Goal: Task Accomplishment & Management: Manage account settings

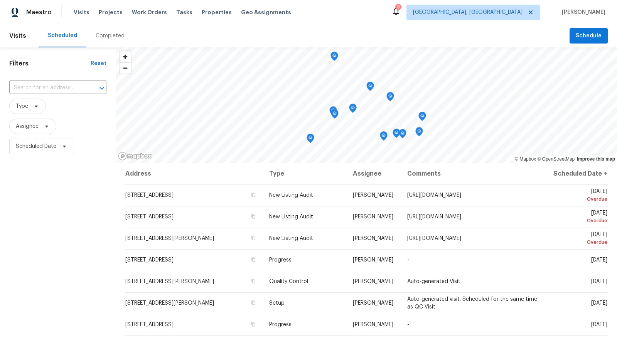
scroll to position [18, 0]
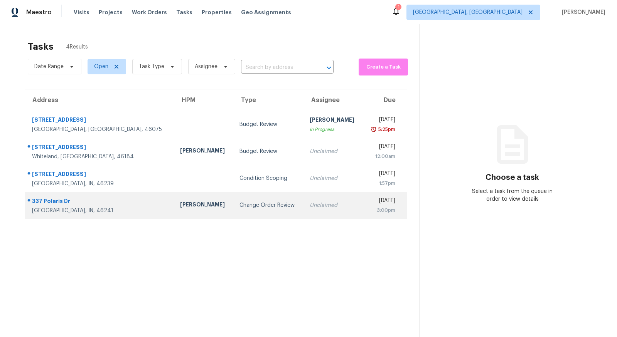
click at [37, 198] on div "337 Polaris Dr" at bounding box center [100, 202] width 136 height 10
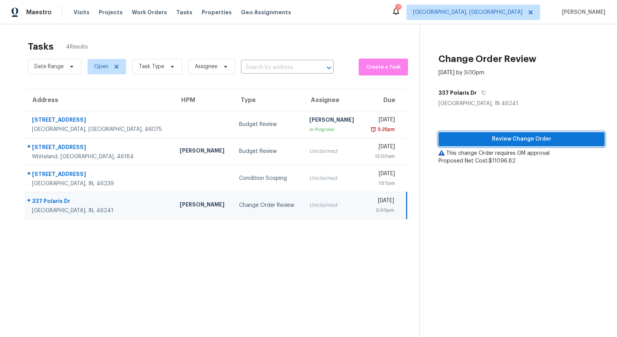
click at [516, 141] on span "Review Change Order" at bounding box center [522, 140] width 154 height 10
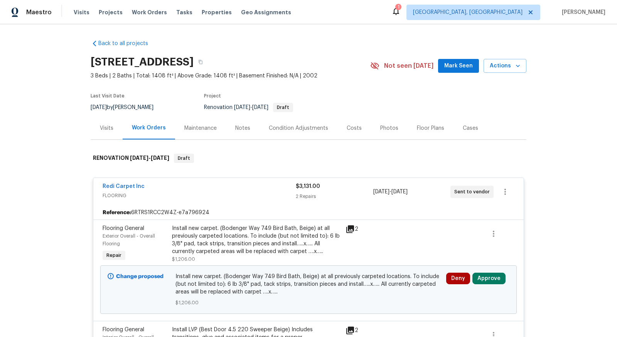
click at [349, 227] on icon at bounding box center [350, 230] width 8 height 8
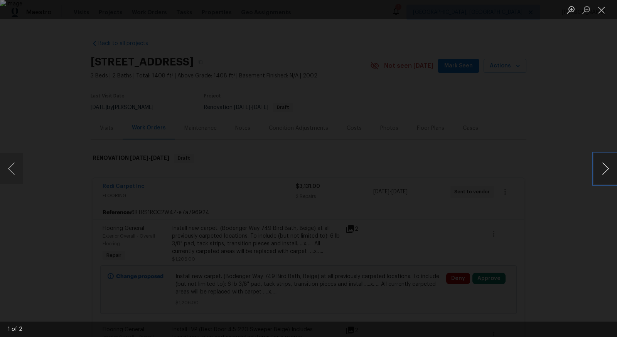
click at [598, 172] on button "Next image" at bounding box center [605, 168] width 23 height 31
click at [599, 10] on button "Close lightbox" at bounding box center [601, 9] width 15 height 13
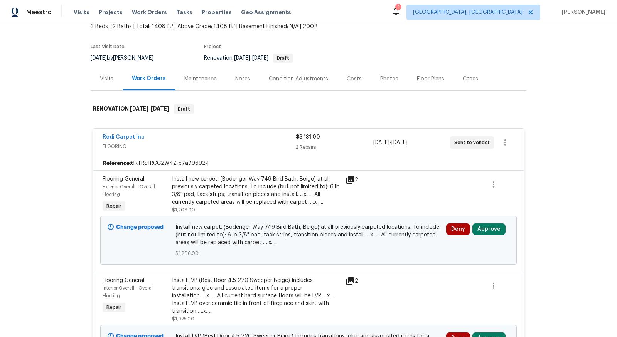
scroll to position [51, 0]
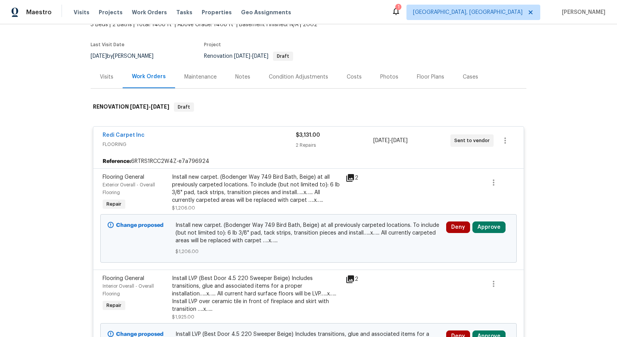
click at [357, 278] on div "2" at bounding box center [360, 279] width 30 height 9
click at [351, 276] on icon at bounding box center [350, 280] width 8 height 8
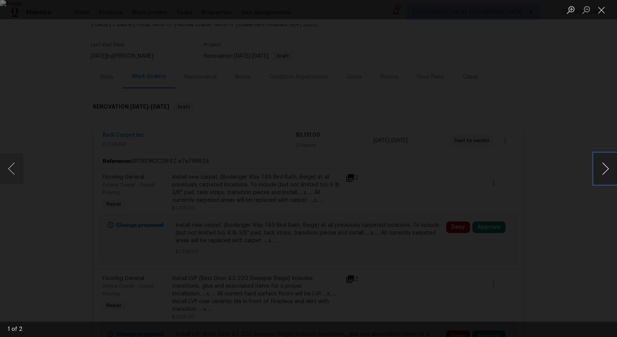
click at [604, 167] on button "Next image" at bounding box center [605, 168] width 23 height 31
click at [601, 11] on button "Close lightbox" at bounding box center [601, 9] width 15 height 13
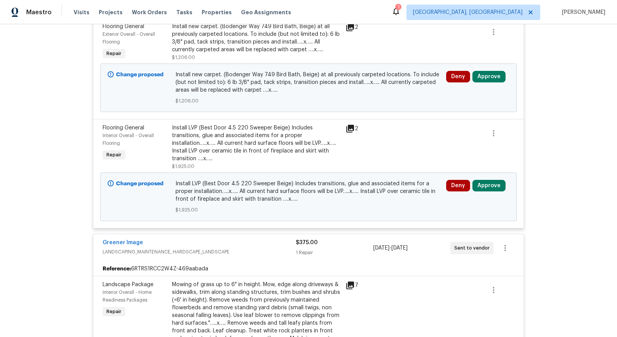
scroll to position [205, 0]
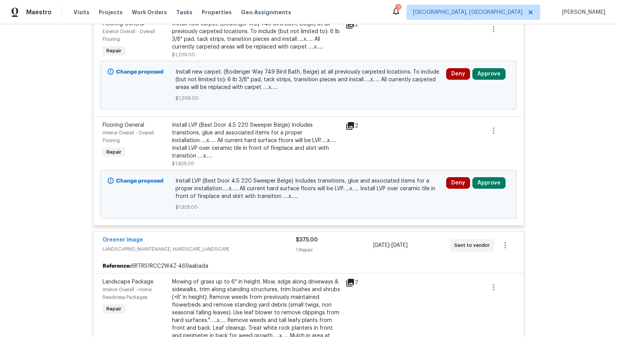
click at [352, 119] on div "2" at bounding box center [360, 144] width 35 height 51
click at [352, 130] on div "2" at bounding box center [360, 144] width 35 height 51
click at [352, 123] on icon at bounding box center [350, 126] width 8 height 8
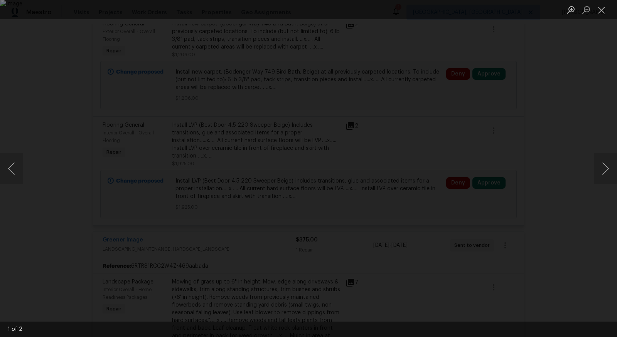
click at [300, 201] on img "Lightbox" at bounding box center [308, 168] width 617 height 337
click at [596, 177] on button "Next image" at bounding box center [605, 168] width 23 height 31
click at [598, 7] on button "Close lightbox" at bounding box center [601, 9] width 15 height 13
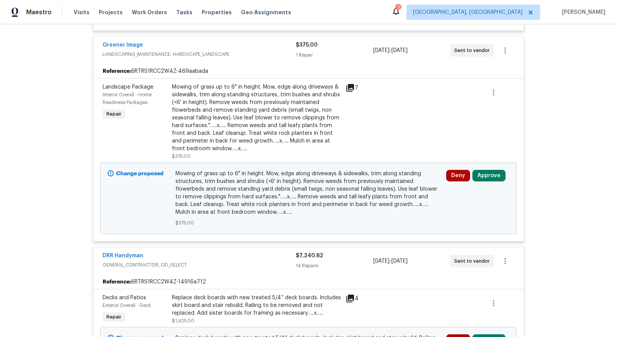
scroll to position [401, 0]
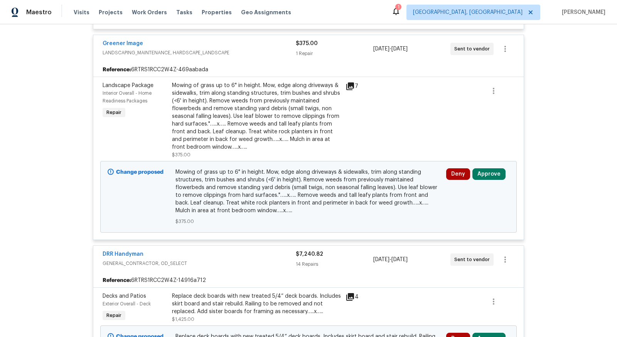
click at [331, 135] on div "Mowing of grass up to 6" in height. Mow, edge along driveways & sidewalks, trim…" at bounding box center [256, 116] width 169 height 69
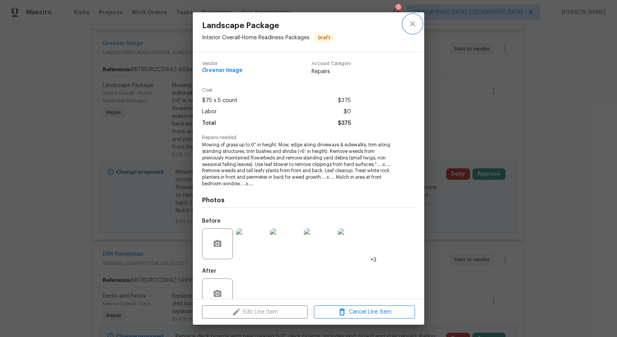
click at [412, 25] on icon "close" at bounding box center [412, 23] width 9 height 9
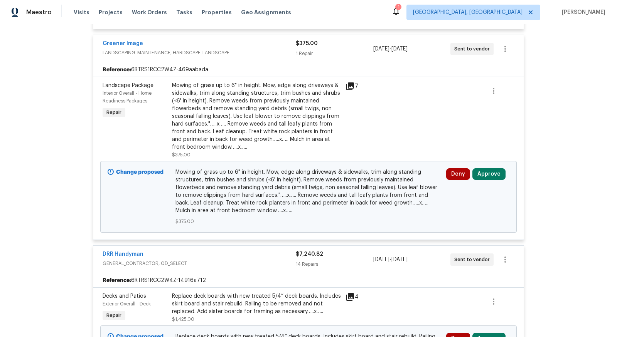
click at [346, 82] on icon at bounding box center [349, 86] width 9 height 9
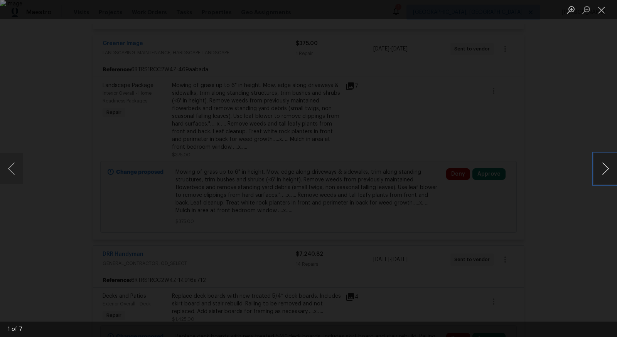
click at [608, 175] on button "Next image" at bounding box center [605, 168] width 23 height 31
click at [599, 10] on button "Close lightbox" at bounding box center [601, 9] width 15 height 13
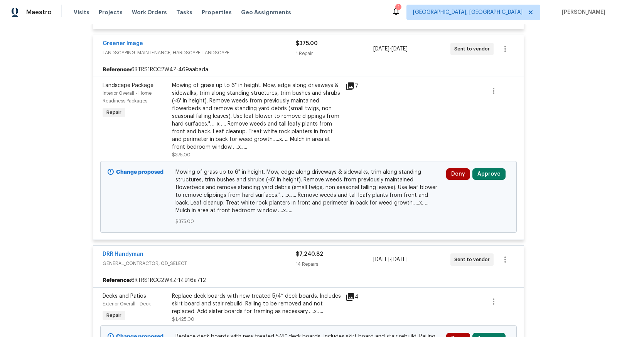
scroll to position [402, 0]
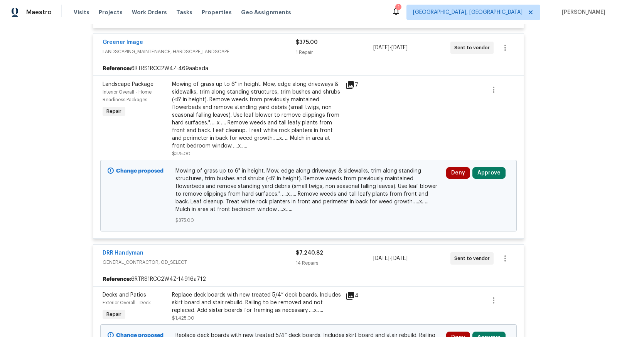
click at [475, 167] on button "Approve" at bounding box center [488, 173] width 33 height 12
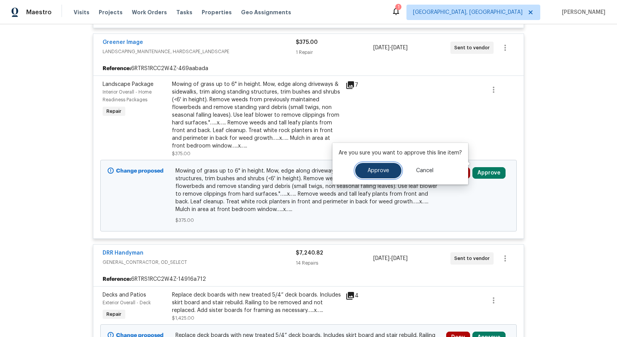
click at [369, 170] on span "Approve" at bounding box center [378, 171] width 22 height 6
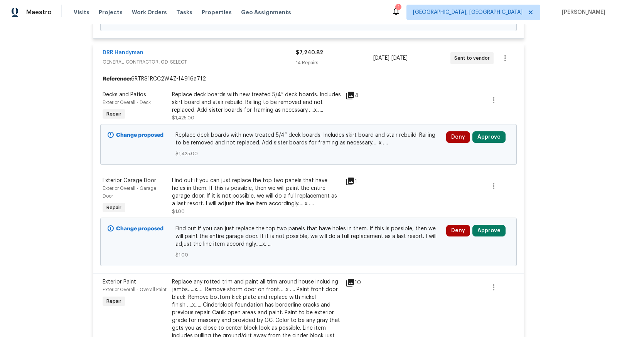
scroll to position [604, 0]
click at [352, 90] on icon at bounding box center [349, 94] width 9 height 9
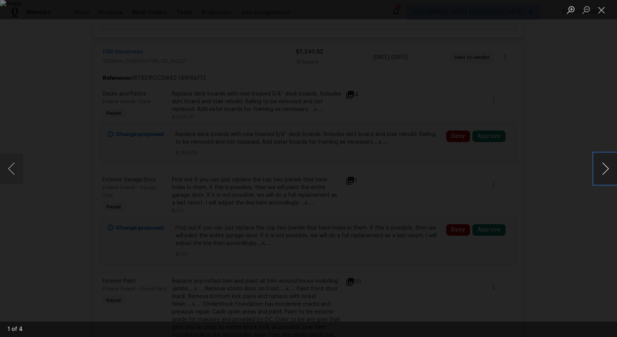
click at [597, 182] on button "Next image" at bounding box center [605, 168] width 23 height 31
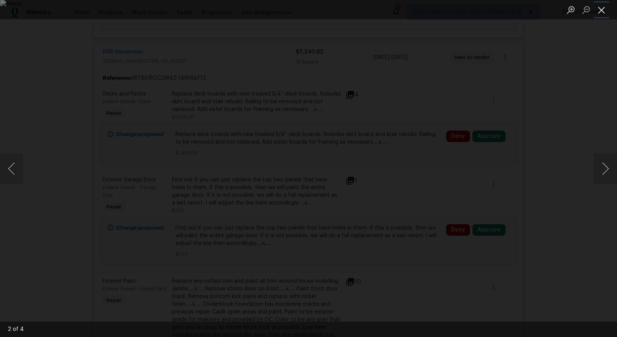
click at [606, 10] on button "Close lightbox" at bounding box center [601, 9] width 15 height 13
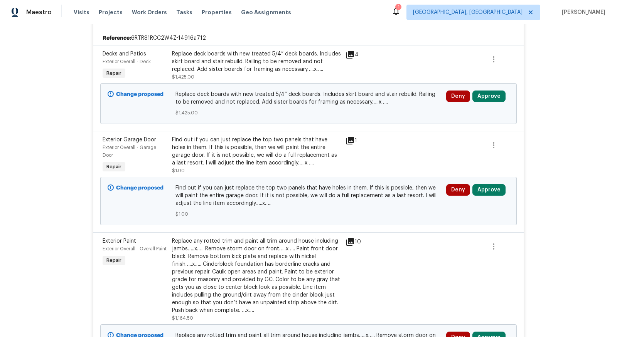
scroll to position [646, 0]
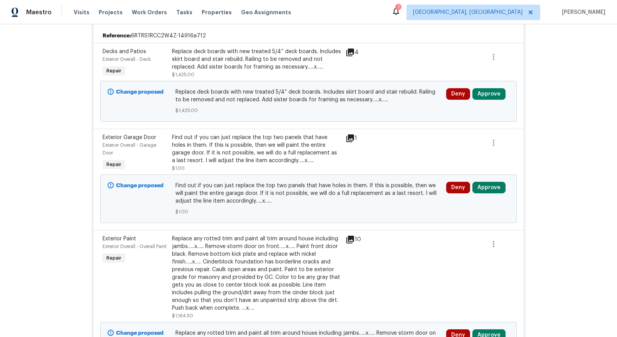
click at [354, 134] on icon at bounding box center [349, 138] width 9 height 9
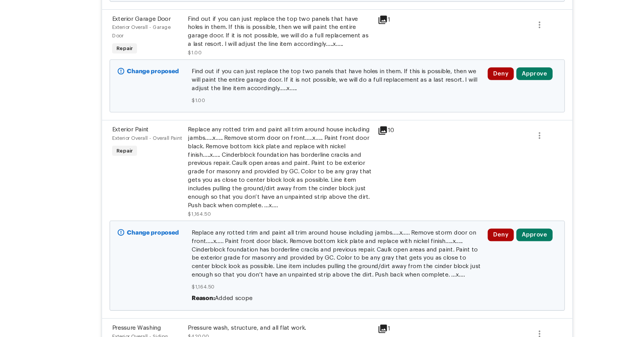
scroll to position [740, 0]
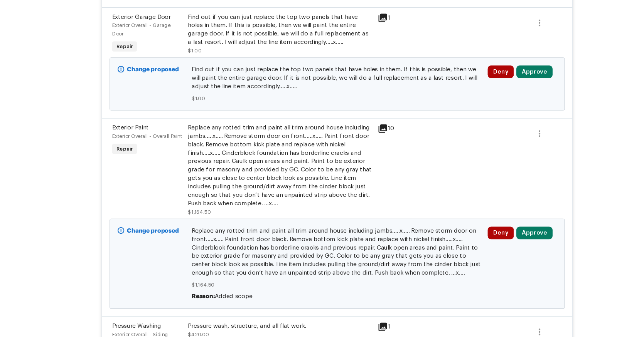
click at [352, 141] on icon at bounding box center [349, 145] width 9 height 9
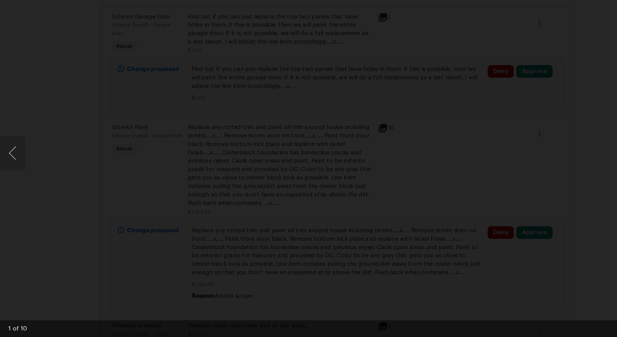
click at [464, 159] on img "Lightbox" at bounding box center [308, 168] width 617 height 337
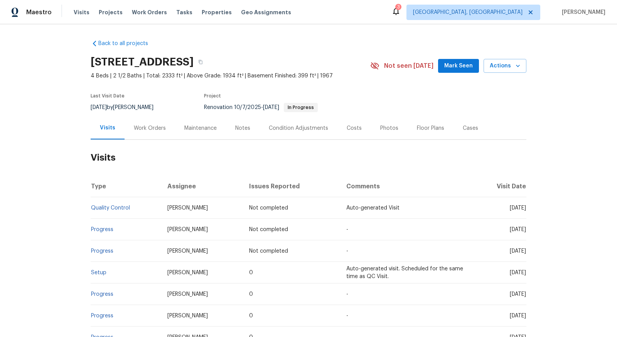
scroll to position [133, 0]
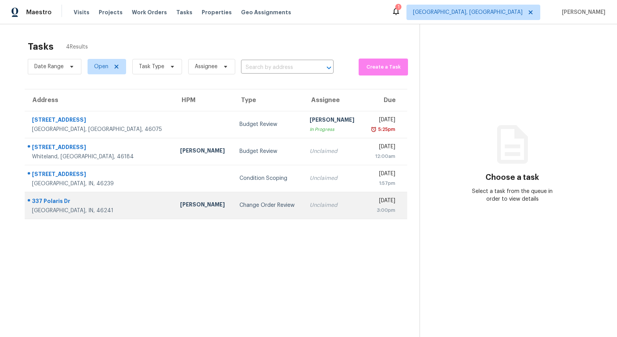
click at [47, 203] on div "337 Polaris Dr" at bounding box center [100, 202] width 136 height 10
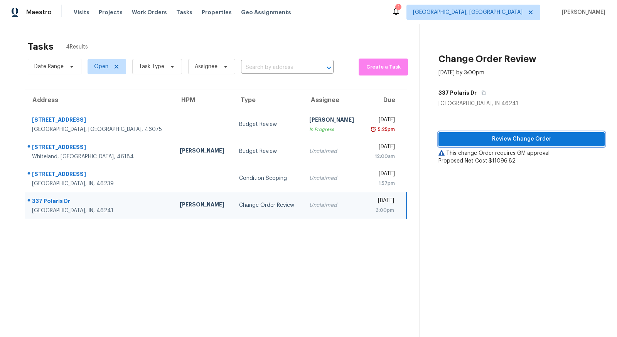
click at [520, 135] on span "Review Change Order" at bounding box center [522, 140] width 154 height 10
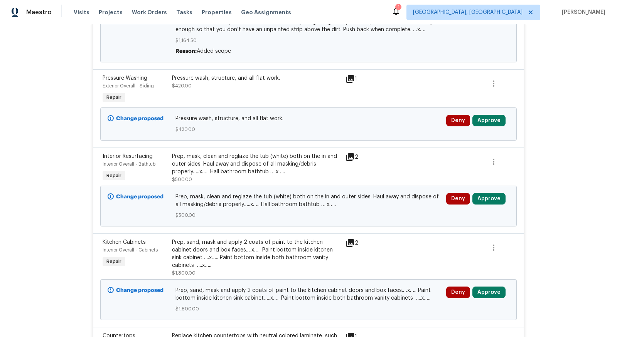
scroll to position [989, 0]
click at [351, 152] on icon at bounding box center [349, 156] width 9 height 9
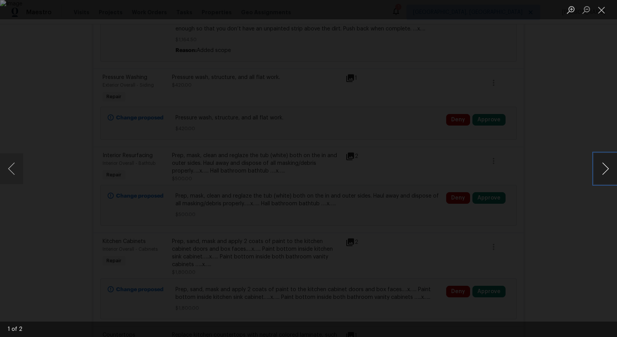
click at [602, 168] on button "Next image" at bounding box center [605, 168] width 23 height 31
click at [603, 12] on button "Close lightbox" at bounding box center [601, 9] width 15 height 13
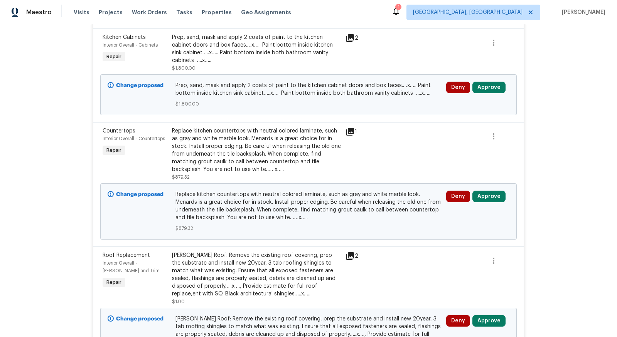
scroll to position [1191, 0]
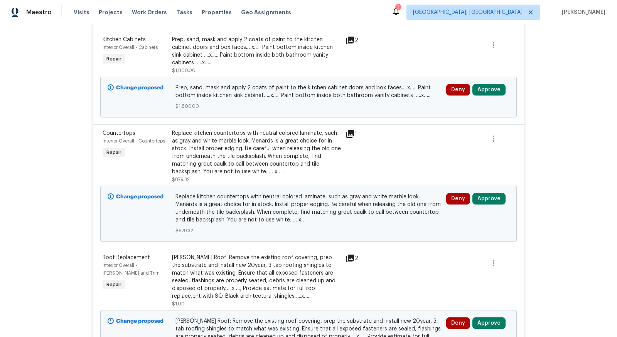
click at [349, 130] on icon at bounding box center [350, 134] width 8 height 8
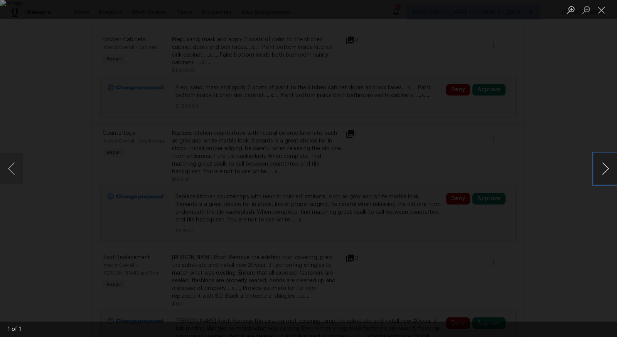
click at [611, 168] on button "Next image" at bounding box center [605, 168] width 23 height 31
click at [602, 170] on button "Next image" at bounding box center [605, 168] width 23 height 31
click at [603, 10] on button "Close lightbox" at bounding box center [601, 9] width 15 height 13
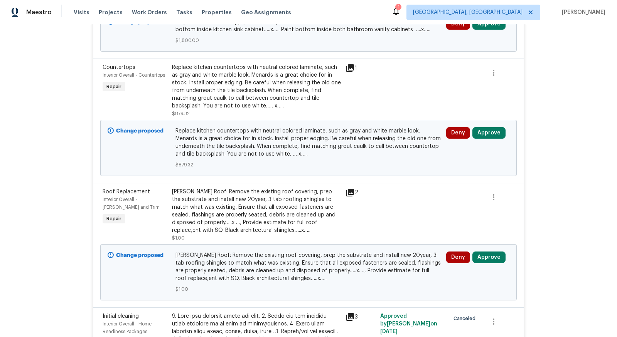
scroll to position [1250, 0]
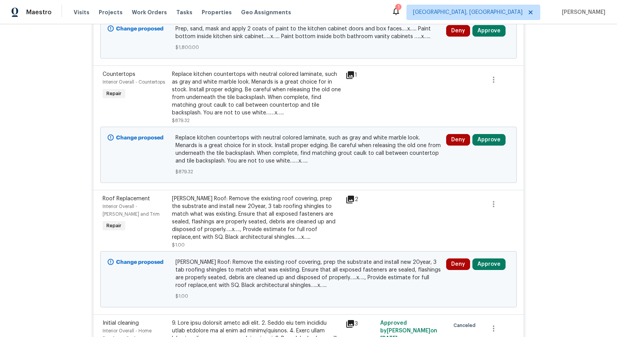
click at [272, 89] on div "Replace kitchen countertops with neutral colored laminate, such as gray and whi…" at bounding box center [256, 94] width 169 height 46
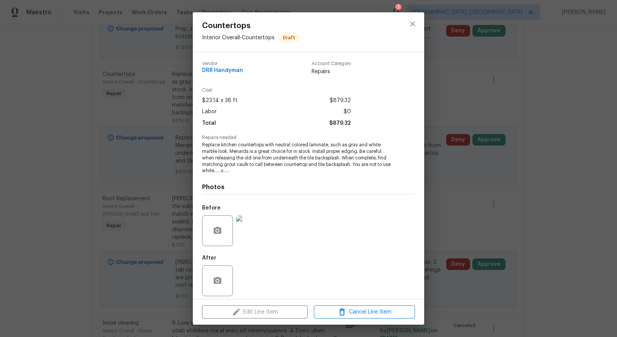
click at [256, 238] on img at bounding box center [251, 231] width 31 height 31
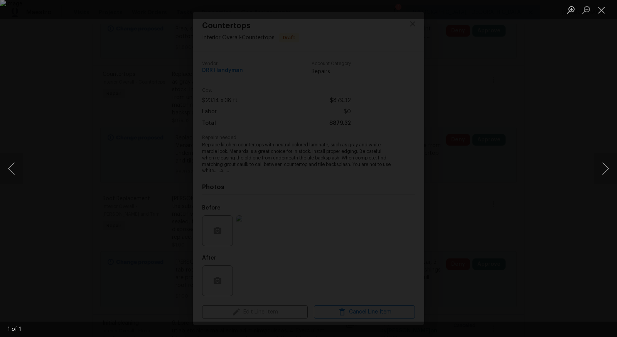
click at [586, 165] on div "Lightbox" at bounding box center [308, 168] width 617 height 337
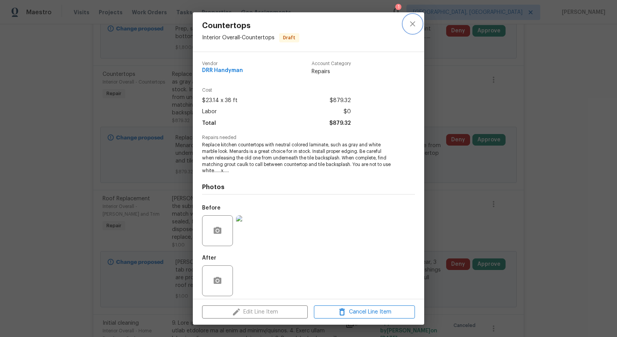
click at [413, 22] on icon "close" at bounding box center [412, 23] width 9 height 9
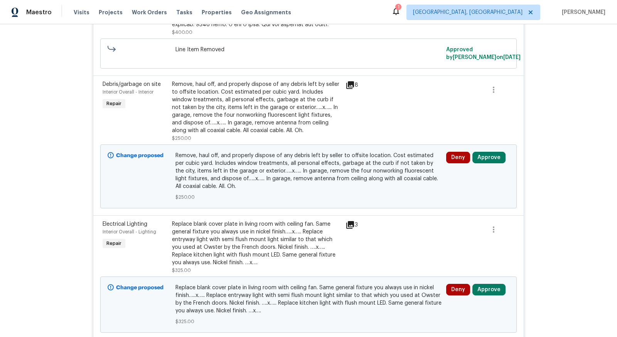
scroll to position [1721, 0]
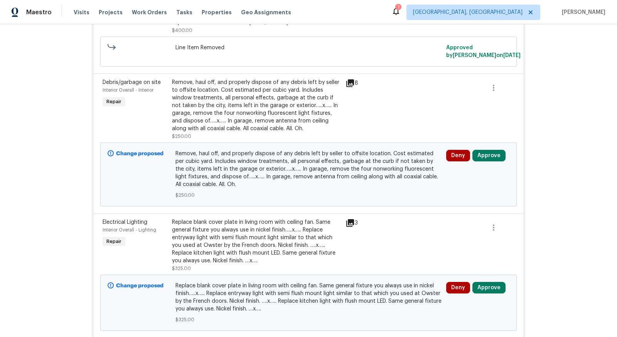
click at [355, 79] on div "8" at bounding box center [360, 83] width 30 height 9
click at [350, 79] on icon at bounding box center [349, 83] width 9 height 9
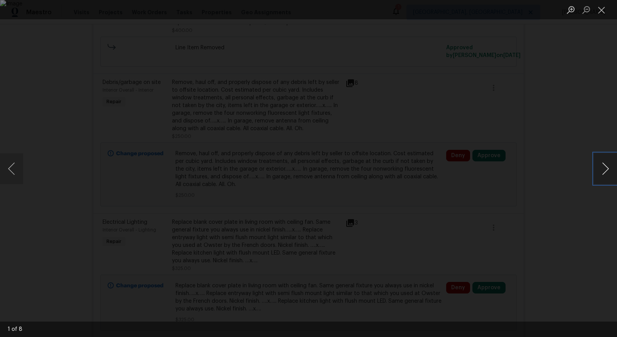
click at [598, 173] on button "Next image" at bounding box center [605, 168] width 23 height 31
click at [599, 11] on button "Close lightbox" at bounding box center [601, 9] width 15 height 13
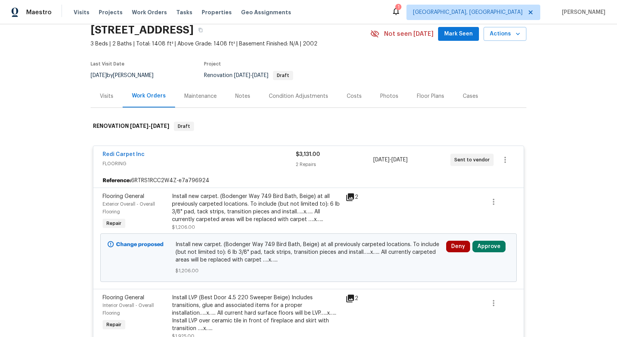
scroll to position [0, 0]
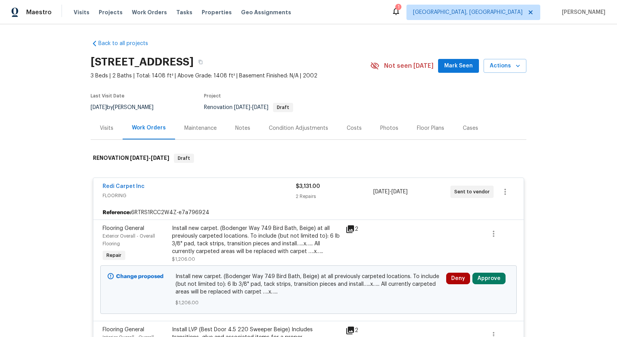
click at [246, 127] on div "Notes" at bounding box center [242, 129] width 15 height 8
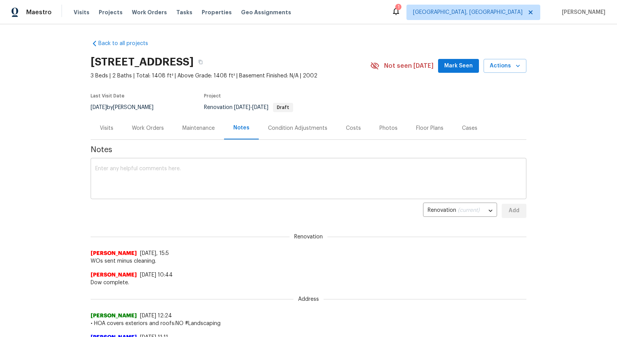
click at [193, 188] on textarea at bounding box center [308, 179] width 426 height 27
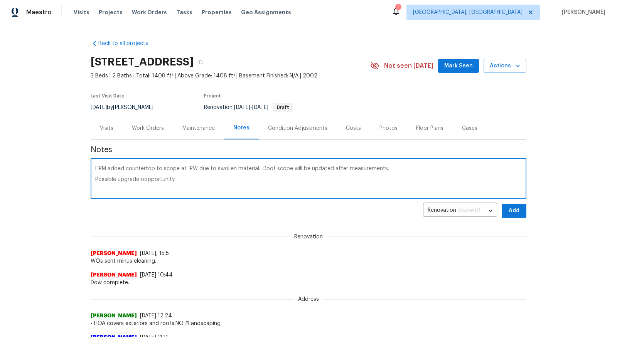
click at [143, 180] on textarea "HPM added countertop to scope at IPW due to swollen material. Roof scope will b…" at bounding box center [308, 179] width 426 height 27
click at [171, 178] on textarea "HPM added countertop to scope at IPW due to swollen material. Roof scope will b…" at bounding box center [308, 179] width 426 height 27
type textarea "HPM added countertop to scope at IPW due to swollen material. Roof scope will b…"
click at [514, 207] on span "Add" at bounding box center [514, 211] width 12 height 10
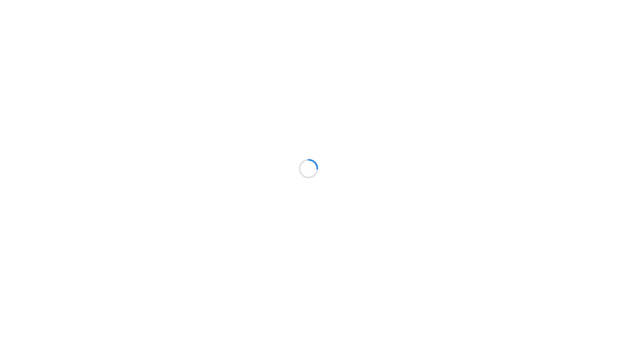
click at [363, 12] on div at bounding box center [308, 168] width 617 height 337
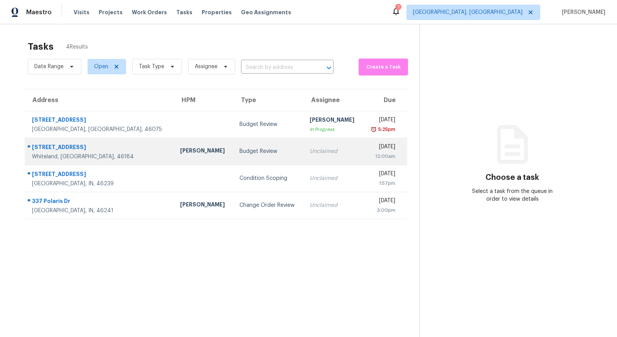
click at [239, 152] on div "Budget Review" at bounding box center [268, 152] width 58 height 8
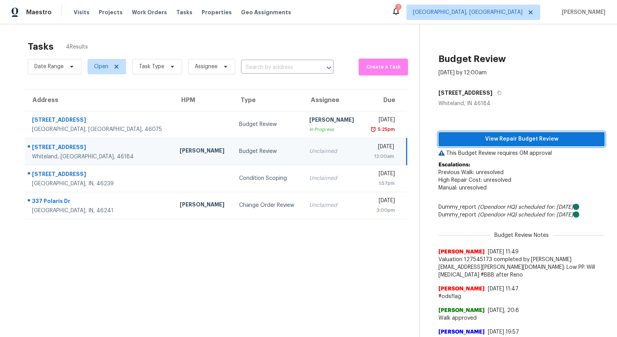
click at [522, 135] on span "View Repair Budget Review" at bounding box center [522, 140] width 154 height 10
